Goal: Transaction & Acquisition: Purchase product/service

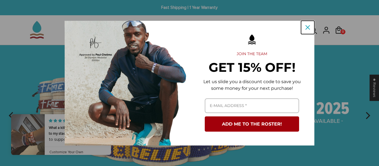
click at [305, 29] on div "Close" at bounding box center [307, 27] width 9 height 9
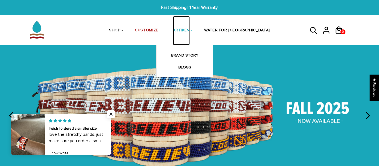
click at [190, 30] on link "ARTIKEN" at bounding box center [181, 30] width 17 height 29
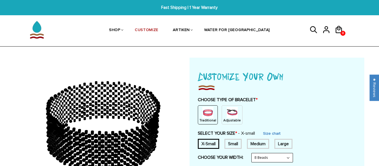
click at [234, 115] on img at bounding box center [232, 112] width 11 height 11
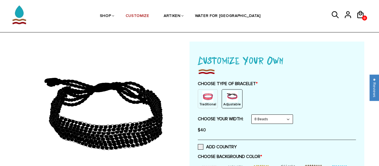
scroll to position [38, 0]
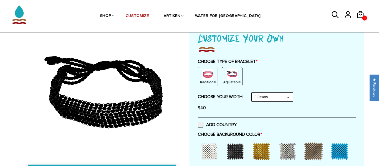
click at [259, 99] on select "8 Beads 6 Beads 10 Beads" at bounding box center [272, 97] width 41 height 9
click at [253, 93] on select "8 Beads 6 Beads 10 Beads" at bounding box center [272, 97] width 41 height 9
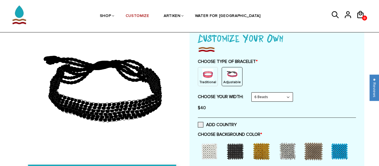
click at [260, 96] on select "8 Beads 6 Beads 10 Beads" at bounding box center [272, 97] width 41 height 9
click at [253, 93] on select "8 Beads 6 Beads 10 Beads" at bounding box center [272, 97] width 41 height 9
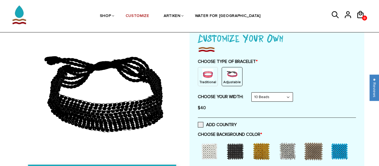
click at [265, 98] on select "8 Beads 6 Beads 10 Beads" at bounding box center [272, 97] width 41 height 9
select select "8-beads"
click at [253, 93] on select "8 Beads 6 Beads 10 Beads" at bounding box center [272, 97] width 41 height 9
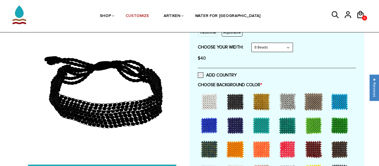
scroll to position [94, 0]
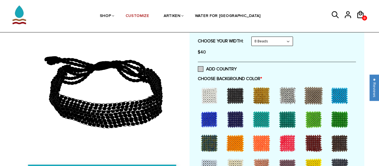
click at [200, 66] on span at bounding box center [201, 69] width 6 height 6
click at [237, 67] on input "ADD COUNTRY" at bounding box center [237, 67] width 0 height 0
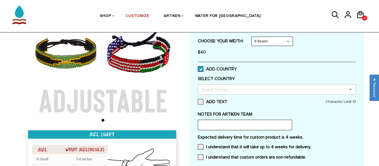
click at [213, 89] on div "Select Country" at bounding box center [219, 89] width 36 height 6
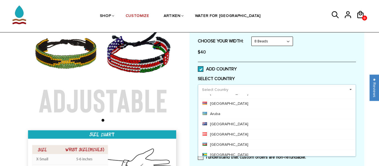
scroll to position [109, 0]
click at [198, 71] on span at bounding box center [201, 69] width 6 height 6
click at [237, 67] on input "ADD COUNTRY" at bounding box center [237, 67] width 0 height 0
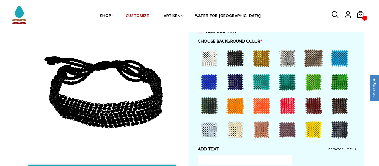
scroll to position [135, 0]
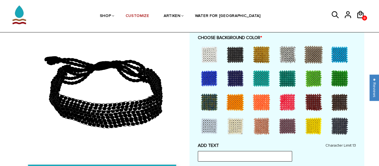
click at [205, 77] on div at bounding box center [209, 78] width 22 height 22
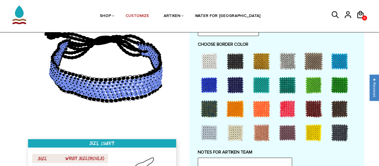
scroll to position [285, 0]
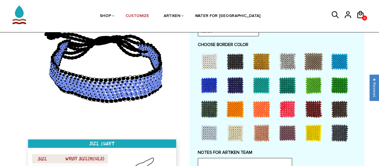
click at [240, 107] on div at bounding box center [235, 109] width 22 height 22
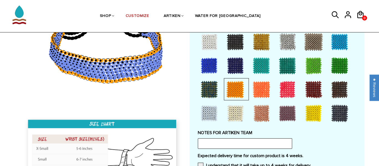
scroll to position [357, 0]
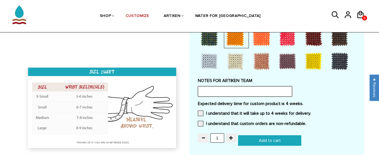
click at [225, 88] on input "text" at bounding box center [245, 91] width 94 height 11
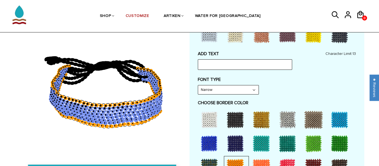
scroll to position [226, 0]
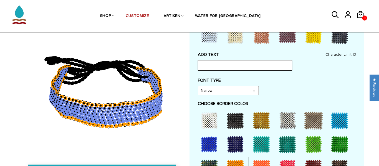
click at [212, 66] on input "text" at bounding box center [245, 65] width 94 height 11
type input "[US_STATE]"
click at [263, 66] on input "[US_STATE]" at bounding box center [245, 65] width 94 height 11
click at [268, 78] on label "FONT TYPE" at bounding box center [277, 81] width 158 height 6
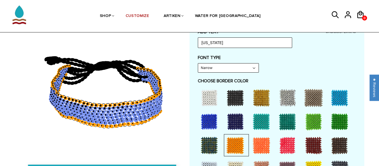
scroll to position [252, 0]
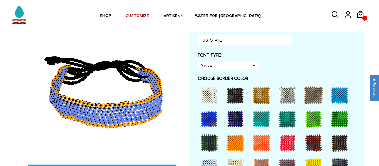
click at [217, 47] on div "ADD TEXT [US_STATE] Character Limit: 13 FONT TYPE Bold Bold FONT TYPE Narrow Na…" at bounding box center [277, 103] width 158 height 153
click at [225, 63] on select "Narrow Bold" at bounding box center [228, 65] width 61 height 9
select select "Bold"
click at [198, 61] on select "Narrow Bold" at bounding box center [228, 65] width 61 height 9
click at [229, 79] on label "CHOOSE BORDER COLOR" at bounding box center [277, 79] width 158 height 6
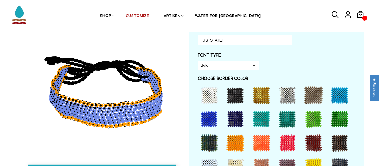
click at [222, 57] on label "FONT TYPE" at bounding box center [277, 55] width 158 height 6
click at [225, 65] on select "Narrow Bold" at bounding box center [228, 65] width 61 height 9
click at [288, 76] on label "CHOOSE BORDER COLOR" at bounding box center [277, 79] width 158 height 6
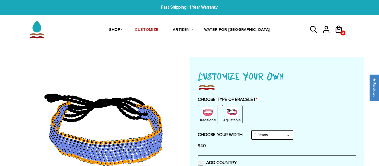
scroll to position [0, 0]
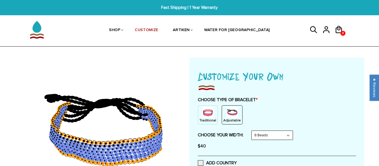
drag, startPoint x: 91, startPoint y: 141, endPoint x: 99, endPoint y: 133, distance: 11.8
click at [99, 133] on icon at bounding box center [103, 127] width 160 height 139
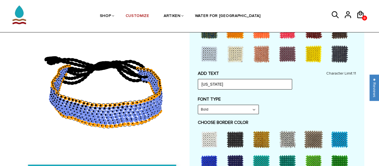
scroll to position [207, 0]
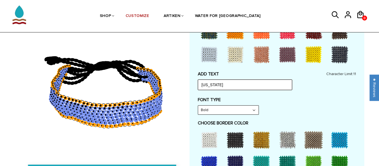
click at [246, 81] on input "[US_STATE]" at bounding box center [245, 85] width 94 height 11
click at [281, 100] on label "FONT TYPE" at bounding box center [277, 100] width 158 height 6
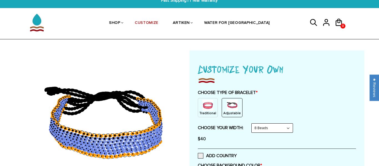
scroll to position [6, 0]
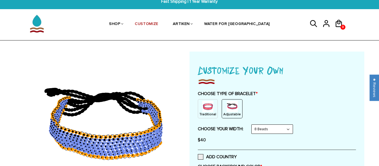
click at [269, 129] on select "8 Beads 6 Beads 10 Beads" at bounding box center [272, 129] width 41 height 9
select select "6-beads"
click at [253, 125] on select "8 Beads 6 Beads 10 Beads" at bounding box center [272, 129] width 41 height 9
select select "Bold"
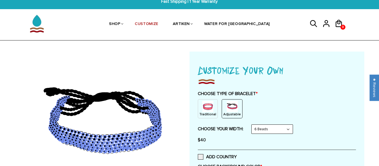
click at [269, 131] on select "8 Beads 6 Beads 10 Beads" at bounding box center [272, 129] width 41 height 9
click at [253, 125] on select "8 Beads 6 Beads 10 Beads" at bounding box center [272, 129] width 41 height 9
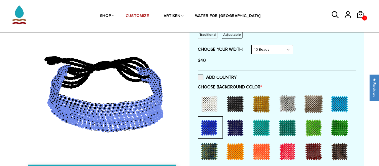
scroll to position [36, 0]
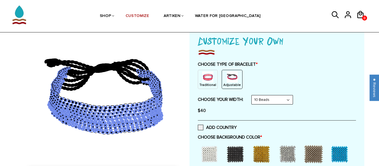
click at [272, 96] on select "8 Beads 6 Beads 10 Beads" at bounding box center [272, 100] width 41 height 9
select select "8-beads"
click at [253, 96] on select "8 Beads 6 Beads 10 Beads" at bounding box center [272, 100] width 41 height 9
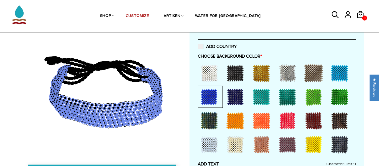
scroll to position [117, 0]
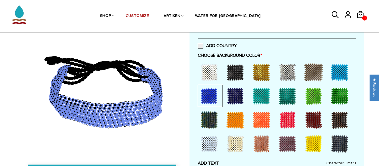
click at [207, 97] on div at bounding box center [209, 96] width 22 height 22
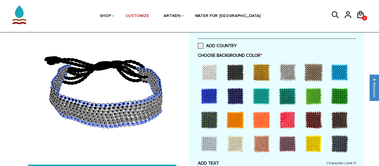
click at [207, 97] on div at bounding box center [209, 96] width 22 height 22
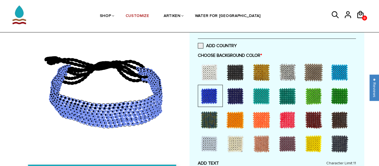
click at [207, 97] on div at bounding box center [209, 96] width 22 height 22
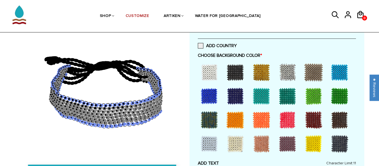
click at [207, 97] on div at bounding box center [209, 96] width 22 height 22
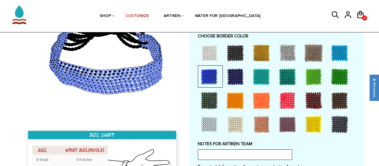
scroll to position [292, 0]
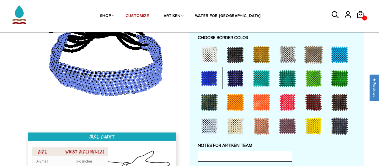
click at [229, 107] on div at bounding box center [235, 102] width 22 height 22
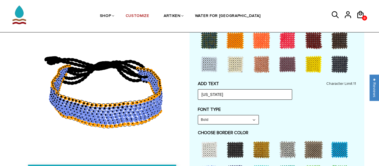
scroll to position [197, 0]
drag, startPoint x: 229, startPoint y: 96, endPoint x: 217, endPoint y: 93, distance: 12.7
click at [217, 93] on input "[US_STATE]" at bounding box center [245, 95] width 94 height 11
click at [219, 94] on input "[US_STATE]" at bounding box center [245, 95] width 94 height 11
click at [216, 93] on input "[US_STATE]" at bounding box center [245, 95] width 94 height 11
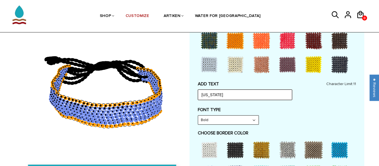
click at [221, 94] on input "[US_STATE]" at bounding box center [245, 95] width 94 height 11
drag, startPoint x: 220, startPoint y: 93, endPoint x: 202, endPoint y: 91, distance: 18.5
click at [202, 91] on input "[US_STATE]" at bounding box center [245, 95] width 94 height 11
click at [234, 99] on input "[US_STATE]" at bounding box center [245, 95] width 94 height 11
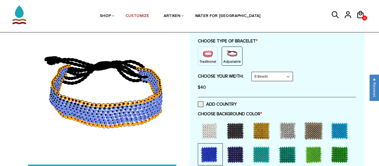
scroll to position [61, 0]
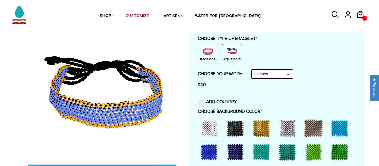
click at [200, 98] on div "ADD COUNTRY" at bounding box center [277, 102] width 158 height 14
click at [201, 100] on span at bounding box center [201, 102] width 6 height 6
click at [237, 100] on input "ADD COUNTRY" at bounding box center [237, 100] width 0 height 0
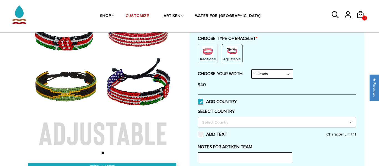
click at [220, 127] on div "Select Country Others [GEOGRAPHIC_DATA] [GEOGRAPHIC_DATA] [GEOGRAPHIC_DATA] [GE…" at bounding box center [277, 122] width 158 height 11
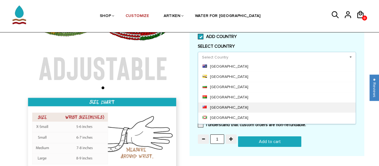
scroll to position [315, 0]
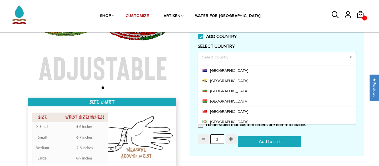
click at [145, 71] on img at bounding box center [103, 11] width 160 height 160
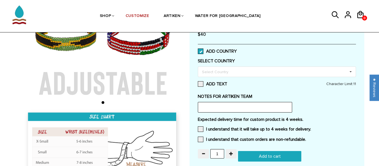
scroll to position [109, 0]
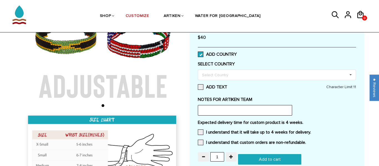
click at [203, 53] on span at bounding box center [201, 55] width 6 height 6
click at [237, 53] on input "ADD COUNTRY" at bounding box center [237, 53] width 0 height 0
select select "Bold"
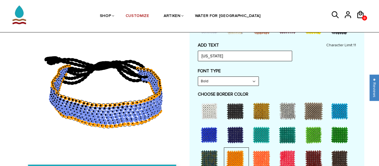
scroll to position [235, 0]
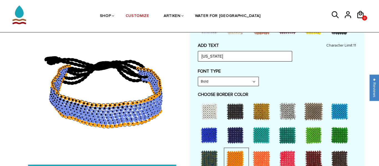
click at [240, 83] on select "Narrow Bold" at bounding box center [228, 81] width 61 height 9
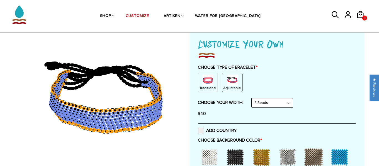
scroll to position [0, 0]
